Goal: Task Accomplishment & Management: Use online tool/utility

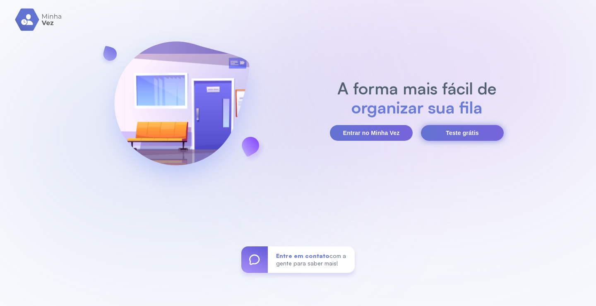
click at [468, 133] on button "Teste grátis" at bounding box center [462, 133] width 83 height 16
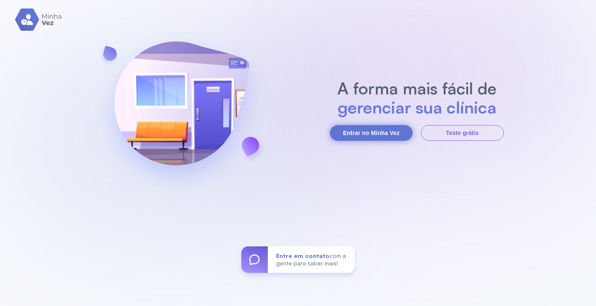
click at [388, 134] on button "Entrar no Minha Vez" at bounding box center [371, 133] width 83 height 16
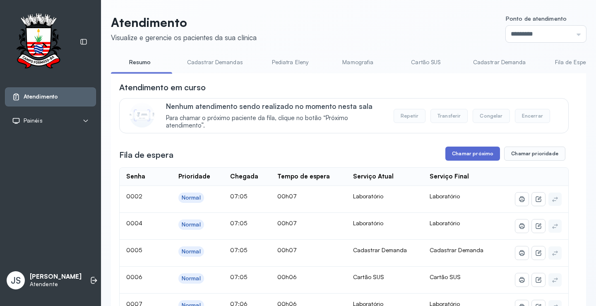
click at [465, 157] on button "Chamar próximo" at bounding box center [472, 154] width 55 height 14
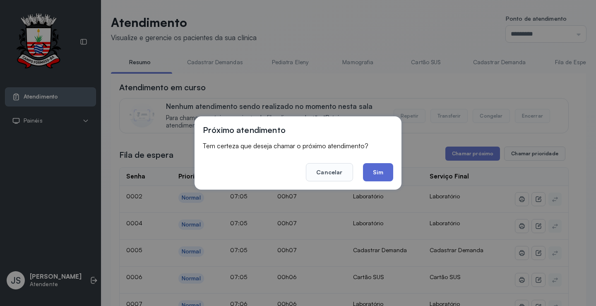
click at [375, 170] on button "Sim" at bounding box center [378, 172] width 30 height 18
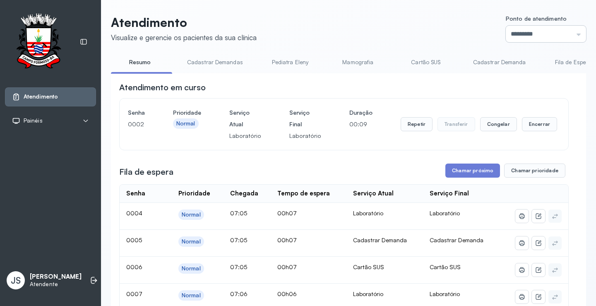
click at [508, 36] on input "*********" at bounding box center [546, 34] width 80 height 17
click at [521, 38] on input "*********" at bounding box center [546, 34] width 80 height 17
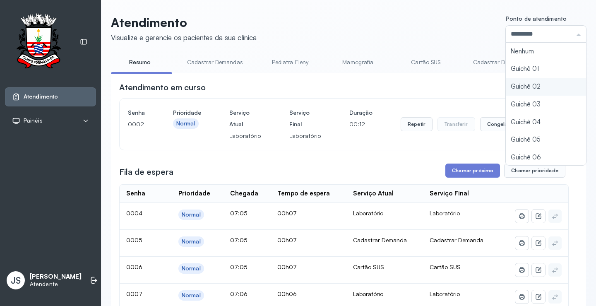
type input "*********"
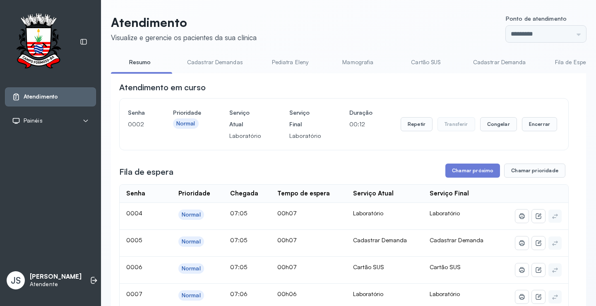
click at [518, 87] on div "Atendimento em curso" at bounding box center [344, 88] width 450 height 12
click at [534, 127] on button "Encerrar" at bounding box center [539, 124] width 35 height 14
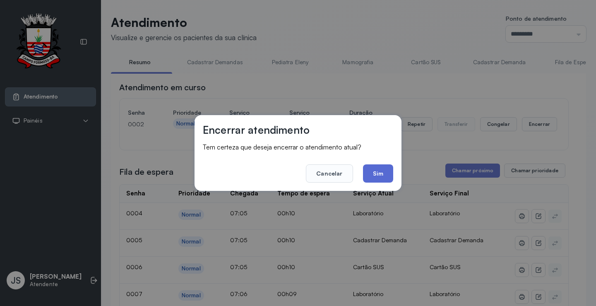
click at [381, 172] on button "Sim" at bounding box center [378, 173] width 30 height 18
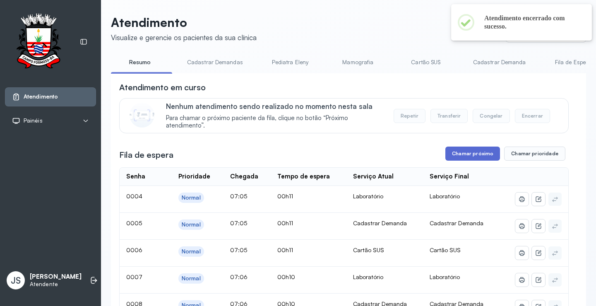
click at [465, 155] on button "Chamar próximo" at bounding box center [472, 154] width 55 height 14
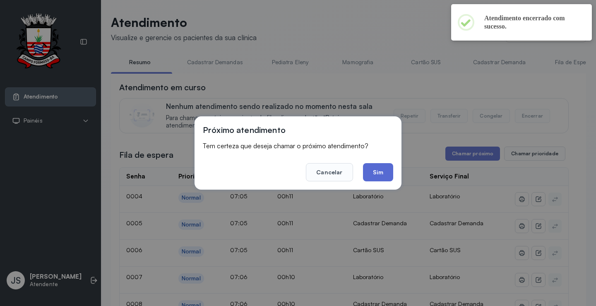
drag, startPoint x: 375, startPoint y: 171, endPoint x: 510, endPoint y: 165, distance: 135.9
click at [375, 171] on button "Sim" at bounding box center [378, 172] width 30 height 18
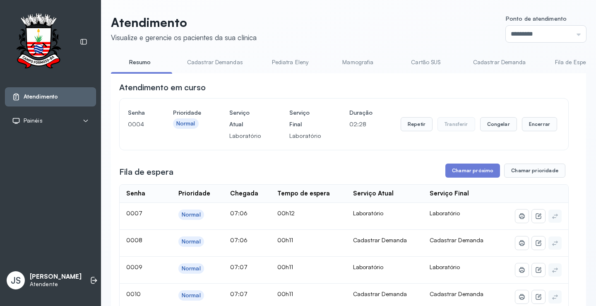
click at [460, 175] on button "Chamar próximo" at bounding box center [472, 171] width 55 height 14
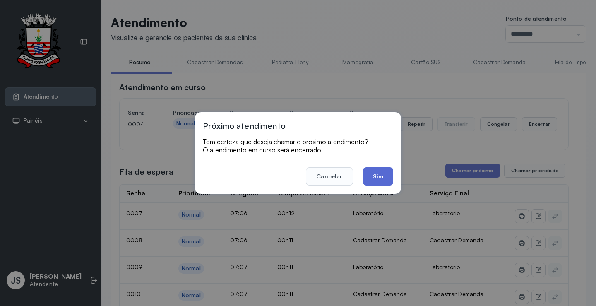
click at [375, 177] on button "Sim" at bounding box center [378, 176] width 30 height 18
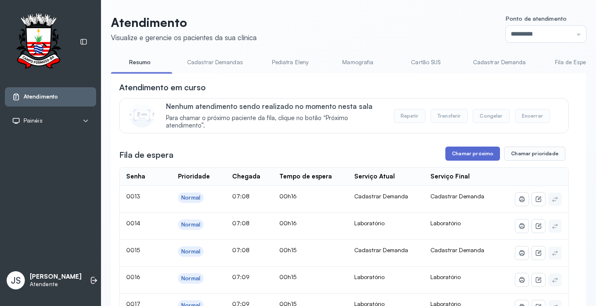
click at [470, 156] on button "Chamar próximo" at bounding box center [472, 154] width 55 height 14
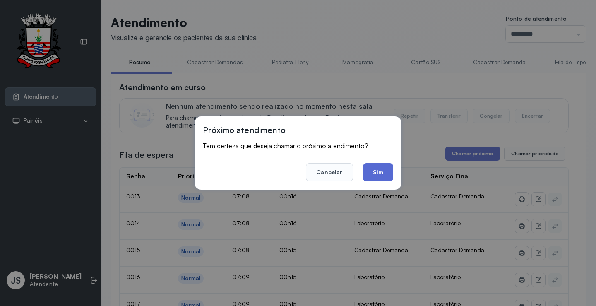
click at [387, 175] on button "Sim" at bounding box center [378, 172] width 30 height 18
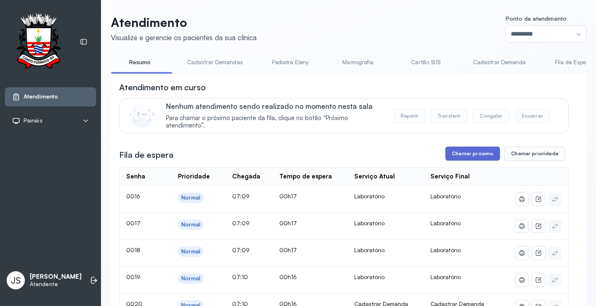
click at [462, 156] on button "Chamar próximo" at bounding box center [472, 154] width 55 height 14
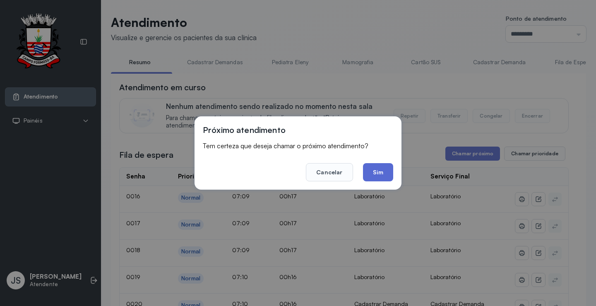
click at [383, 168] on button "Sim" at bounding box center [378, 172] width 30 height 18
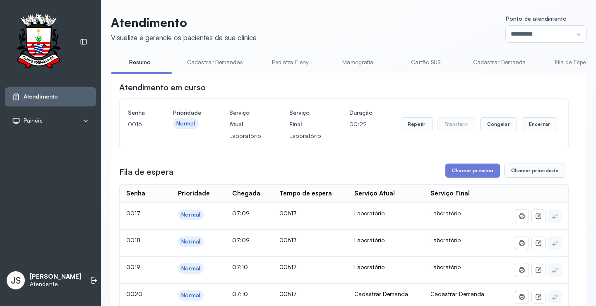
click at [471, 171] on button "Chamar próximo" at bounding box center [472, 171] width 55 height 14
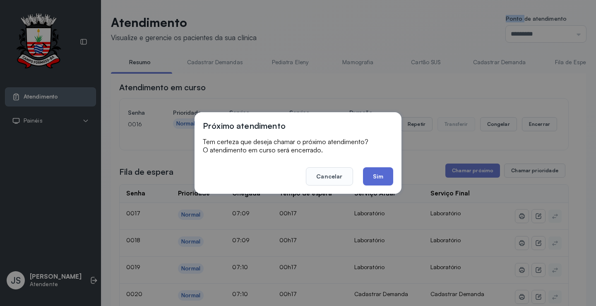
click at [388, 177] on button "Sim" at bounding box center [378, 176] width 30 height 18
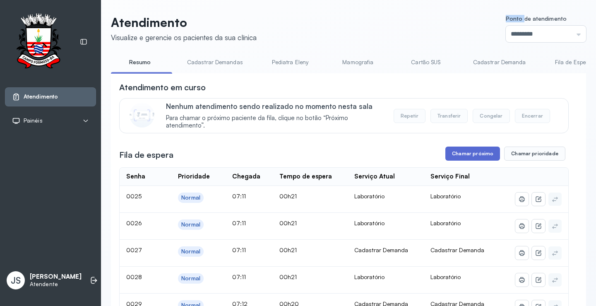
click at [466, 153] on button "Chamar próximo" at bounding box center [472, 154] width 55 height 14
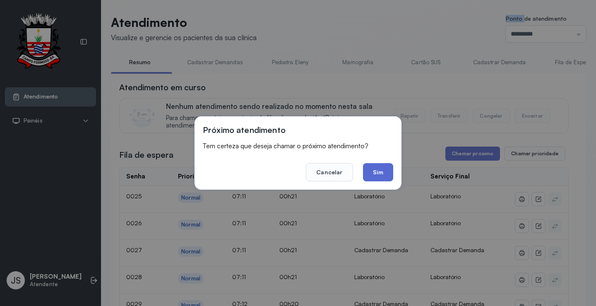
click at [383, 170] on button "Sim" at bounding box center [378, 172] width 30 height 18
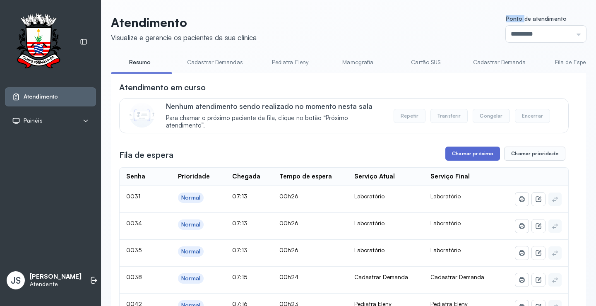
click at [465, 152] on button "Chamar próximo" at bounding box center [472, 154] width 55 height 14
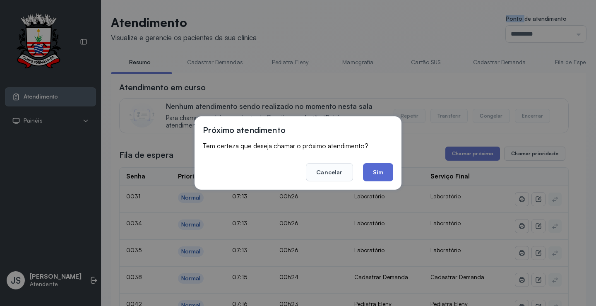
click at [383, 172] on button "Sim" at bounding box center [378, 172] width 30 height 18
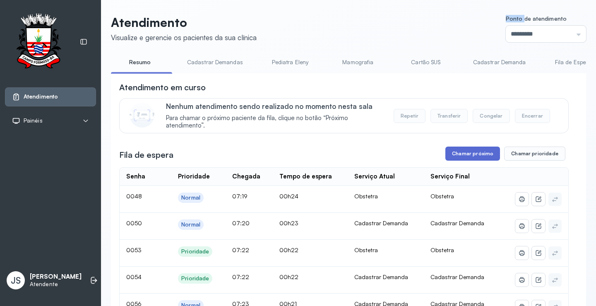
click at [464, 157] on button "Chamar próximo" at bounding box center [472, 154] width 55 height 14
click at [464, 154] on button "Chamar próximo" at bounding box center [472, 154] width 55 height 14
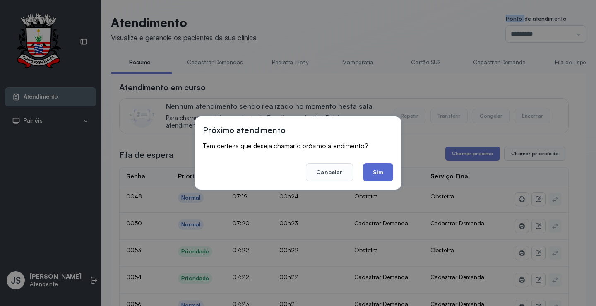
click at [382, 166] on button "Sim" at bounding box center [378, 172] width 30 height 18
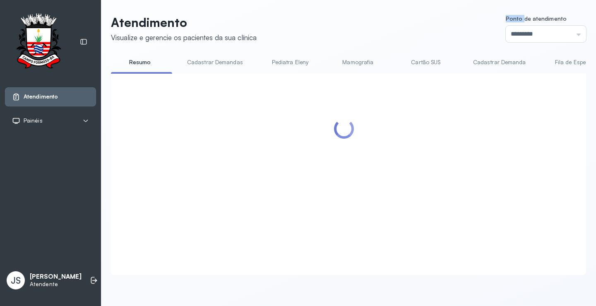
click at [382, 166] on div at bounding box center [344, 164] width 450 height 165
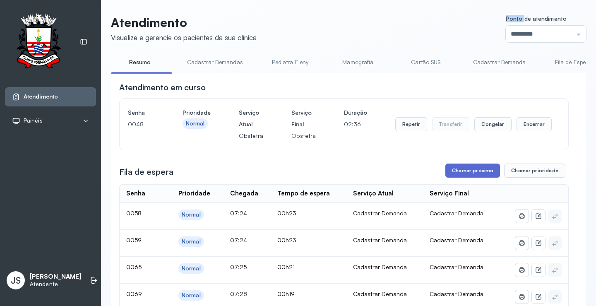
click at [474, 175] on button "Chamar próximo" at bounding box center [472, 171] width 55 height 14
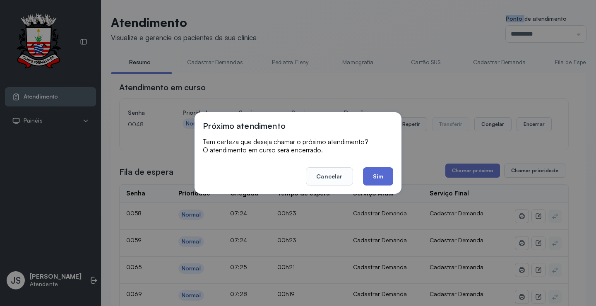
click at [382, 173] on button "Sim" at bounding box center [378, 176] width 30 height 18
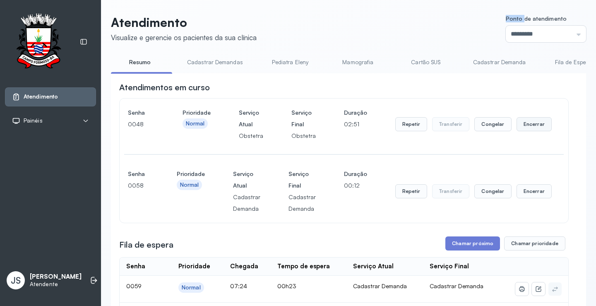
click at [532, 124] on button "Encerrar" at bounding box center [534, 124] width 35 height 14
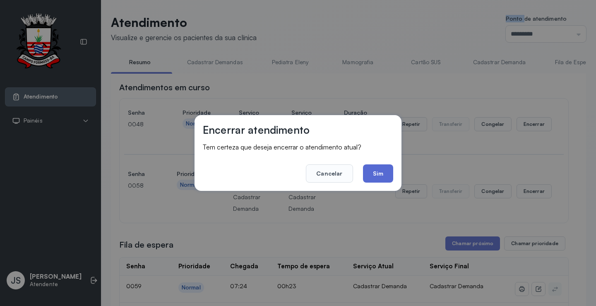
click at [384, 176] on button "Sim" at bounding box center [378, 173] width 30 height 18
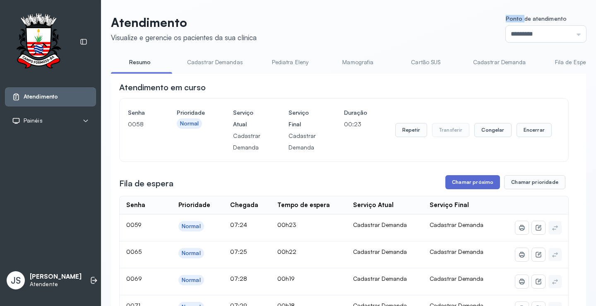
click at [473, 182] on button "Chamar próximo" at bounding box center [472, 182] width 55 height 14
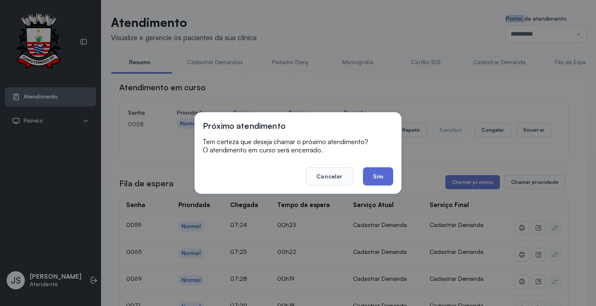
click at [386, 181] on button "Sim" at bounding box center [378, 176] width 30 height 18
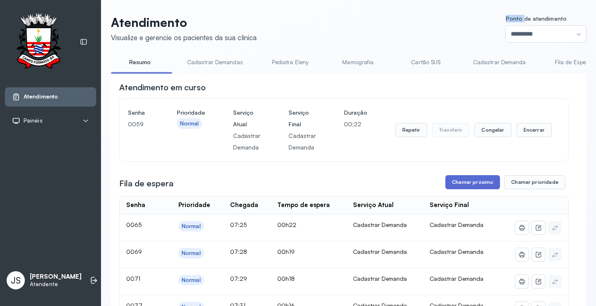
click at [473, 185] on button "Chamar próximo" at bounding box center [472, 182] width 55 height 14
click at [455, 181] on button "Chamar próximo" at bounding box center [472, 182] width 55 height 14
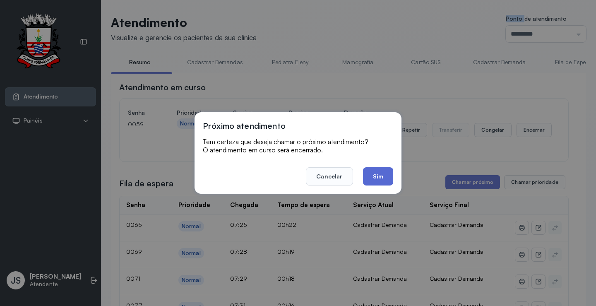
click at [368, 171] on button "Sim" at bounding box center [378, 176] width 30 height 18
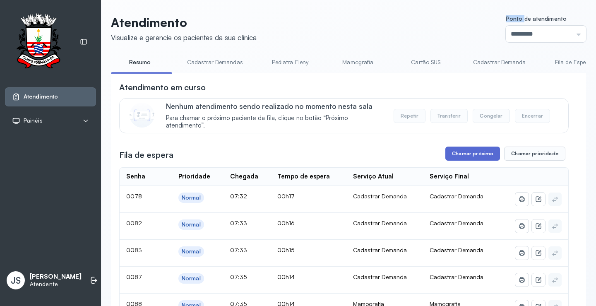
click at [479, 156] on button "Chamar próximo" at bounding box center [472, 154] width 55 height 14
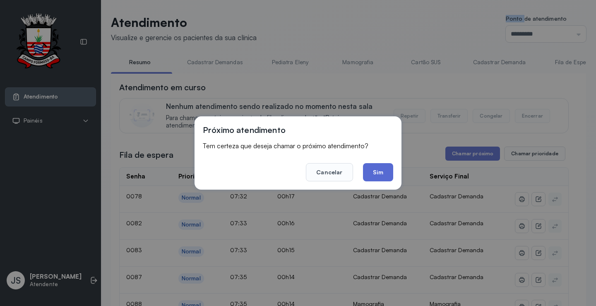
click at [382, 171] on button "Sim" at bounding box center [378, 172] width 30 height 18
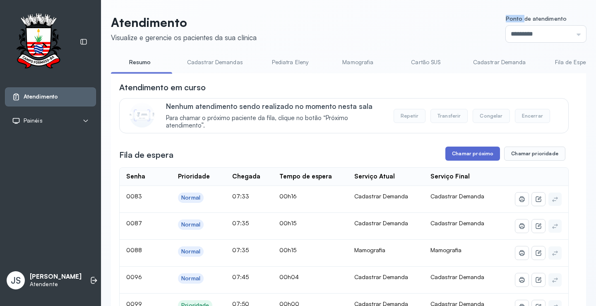
click at [466, 153] on button "Chamar próximo" at bounding box center [472, 154] width 55 height 14
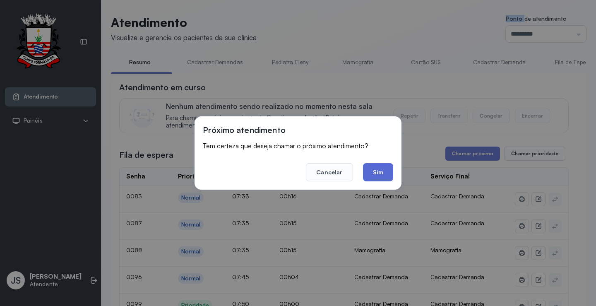
click at [375, 173] on button "Sim" at bounding box center [378, 172] width 30 height 18
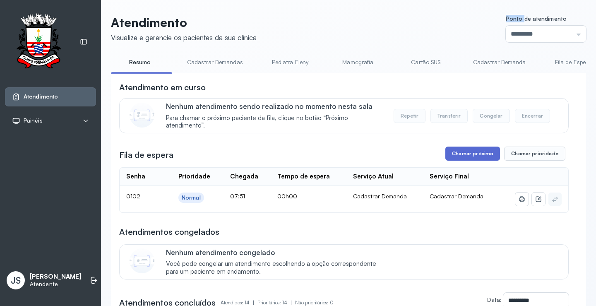
click at [467, 156] on button "Chamar próximo" at bounding box center [472, 154] width 55 height 14
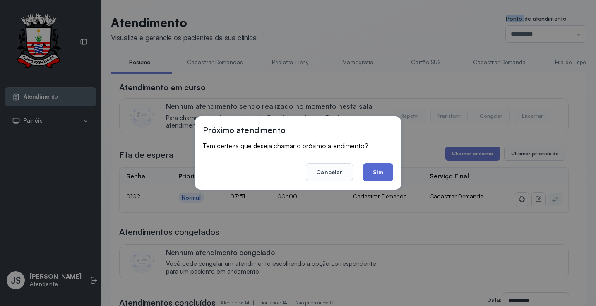
click at [382, 168] on button "Sim" at bounding box center [378, 172] width 30 height 18
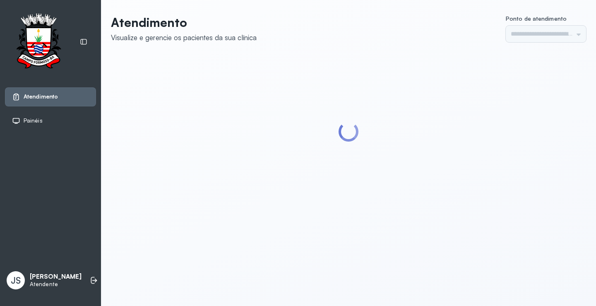
type input "*********"
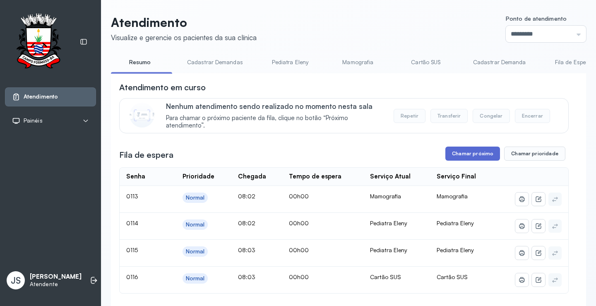
click at [479, 154] on button "Chamar próximo" at bounding box center [472, 154] width 55 height 14
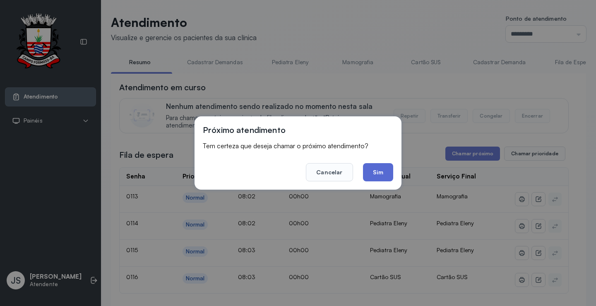
click at [381, 168] on button "Sim" at bounding box center [378, 172] width 30 height 18
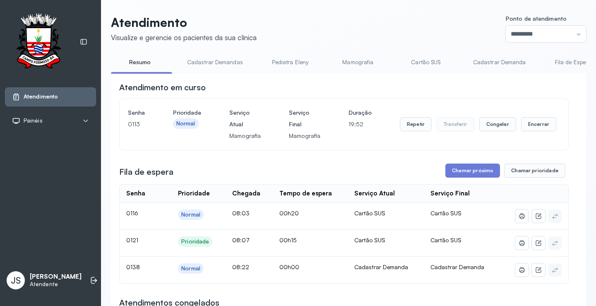
click at [498, 66] on link "Cadastrar Demanda" at bounding box center [500, 62] width 70 height 14
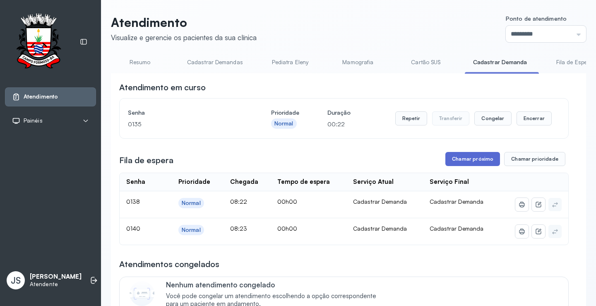
click at [465, 161] on button "Chamar próximo" at bounding box center [472, 159] width 55 height 14
click at [459, 160] on button "Chamar próximo" at bounding box center [472, 159] width 55 height 14
click at [464, 160] on button "Chamar próximo" at bounding box center [472, 159] width 55 height 14
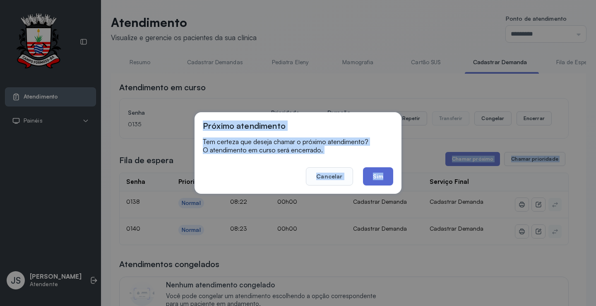
click at [379, 172] on button "Sim" at bounding box center [378, 176] width 30 height 18
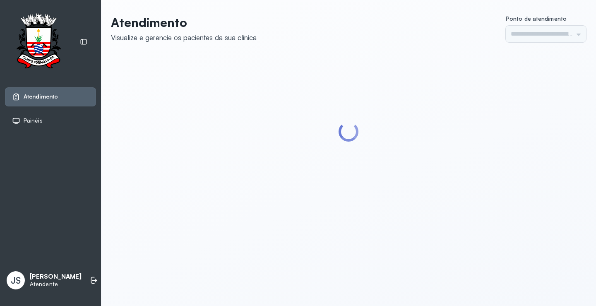
type input "*********"
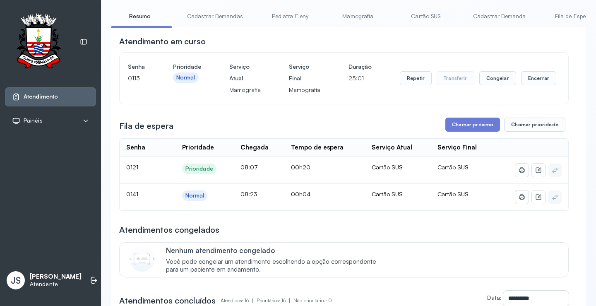
scroll to position [41, 0]
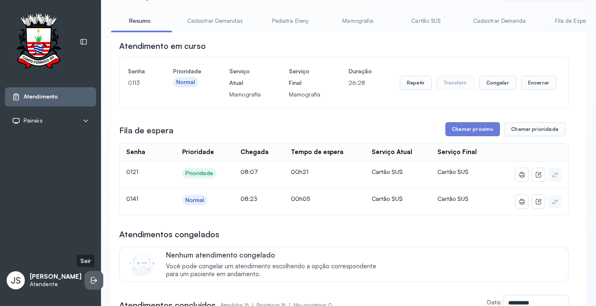
click at [87, 276] on li at bounding box center [94, 280] width 18 height 18
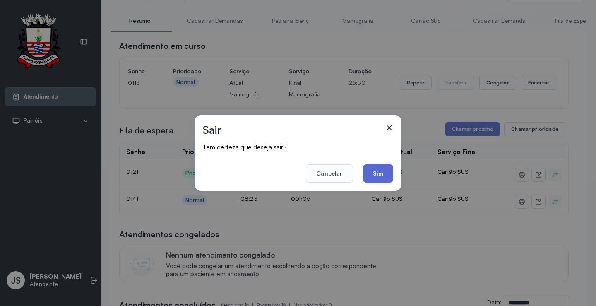
click at [381, 170] on button "Sim" at bounding box center [378, 173] width 30 height 18
